Goal: Information Seeking & Learning: Understand process/instructions

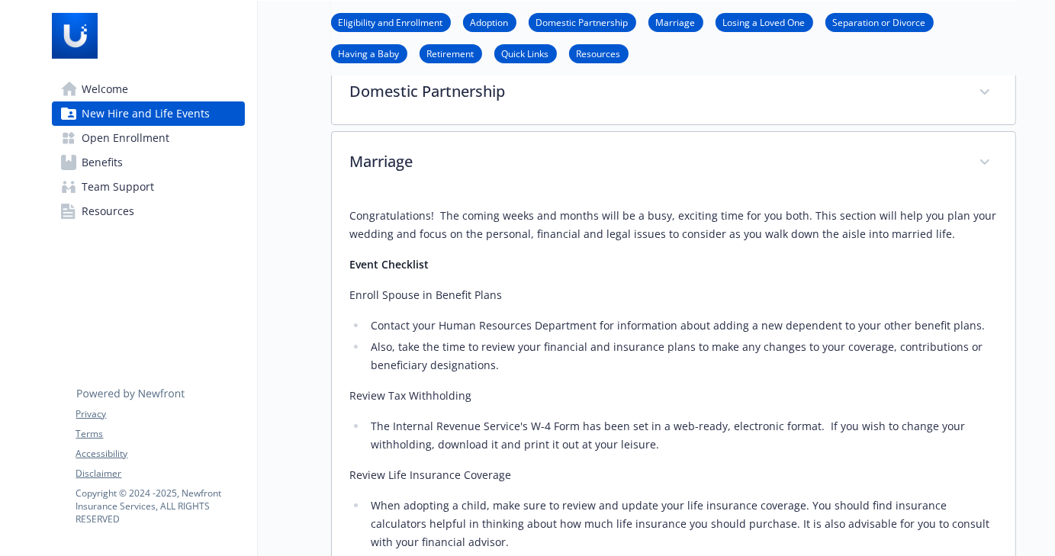
scroll to position [382, 0]
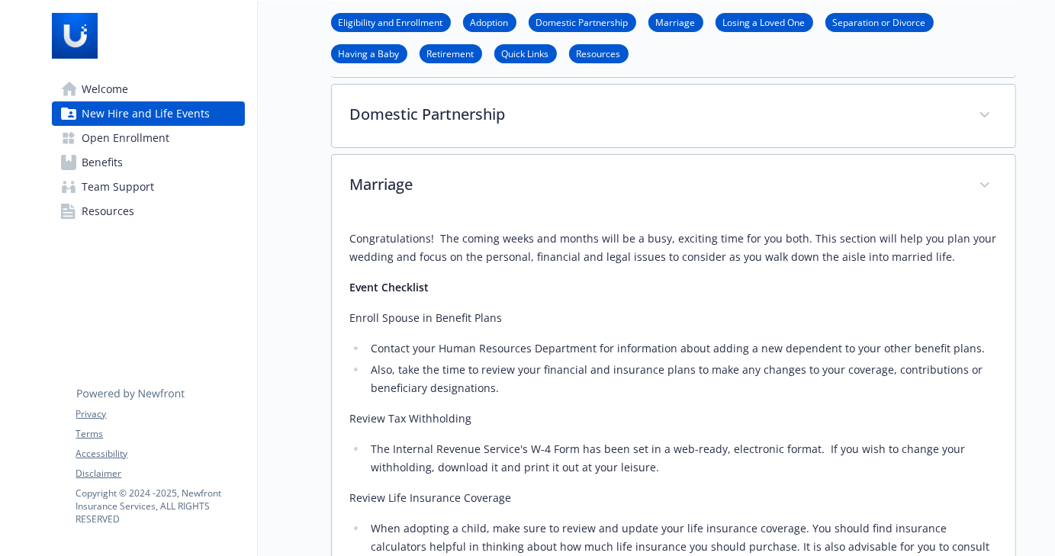
click at [392, 53] on link "Having a Baby" at bounding box center [369, 53] width 76 height 14
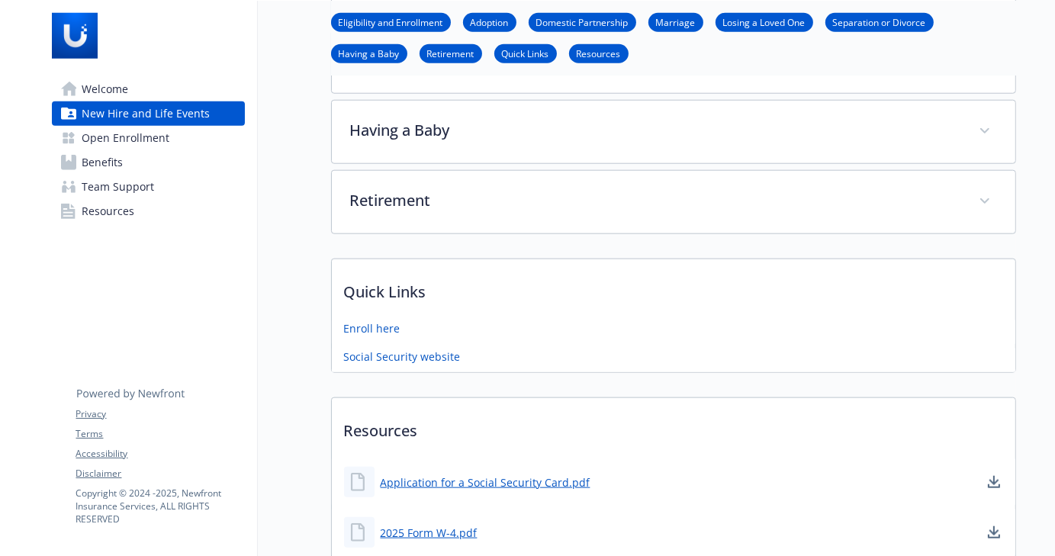
scroll to position [1426, 11]
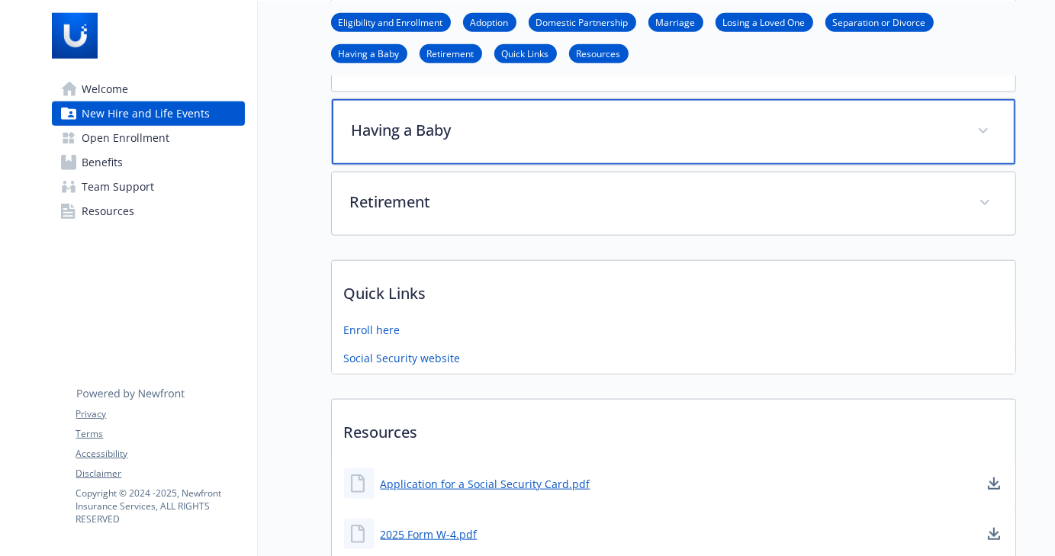
click at [446, 132] on div "Having a Baby" at bounding box center [674, 132] width 684 height 66
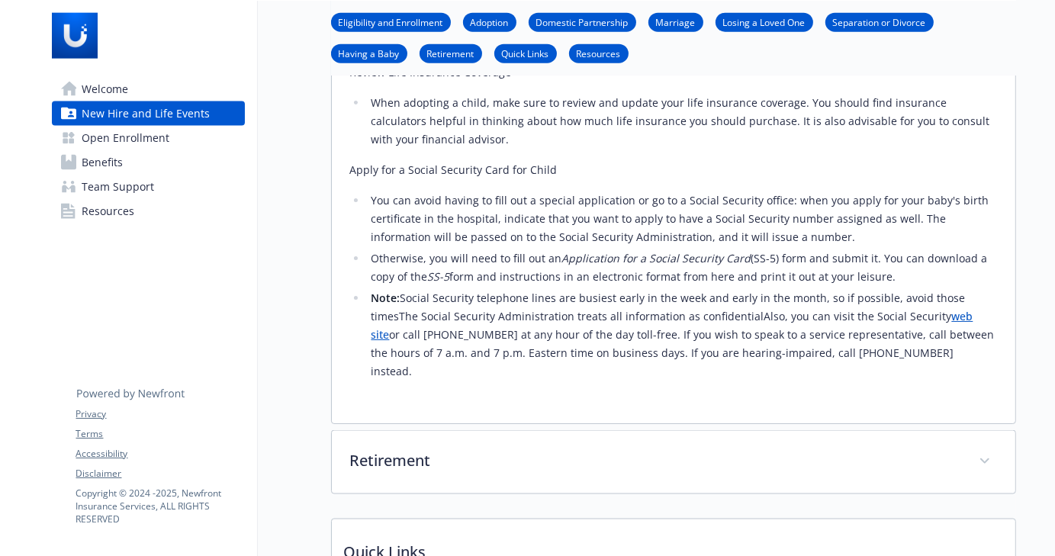
scroll to position [1960, 11]
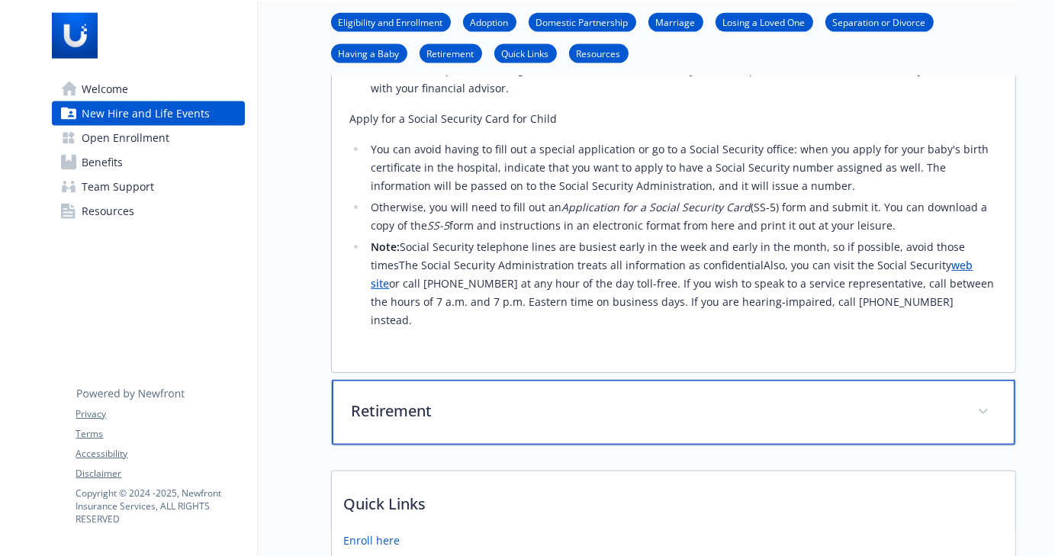
click at [456, 380] on div "Retirement" at bounding box center [674, 413] width 684 height 66
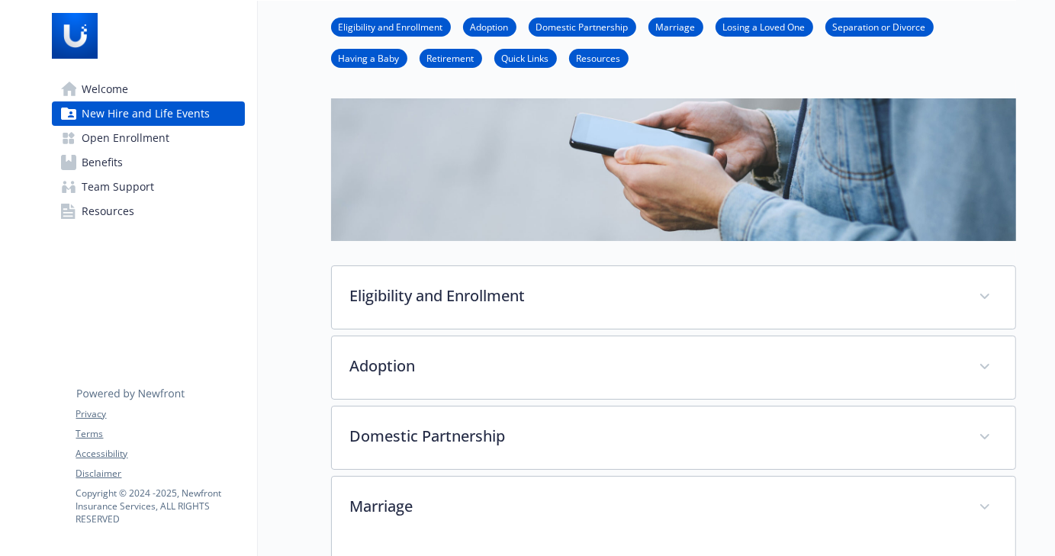
scroll to position [0, 11]
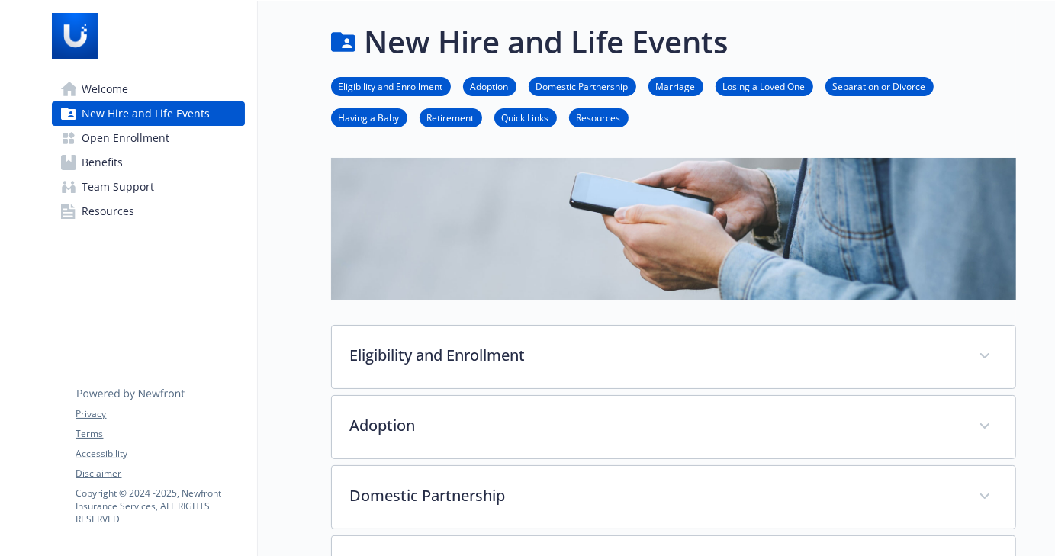
click at [136, 148] on span "Open Enrollment" at bounding box center [126, 138] width 88 height 24
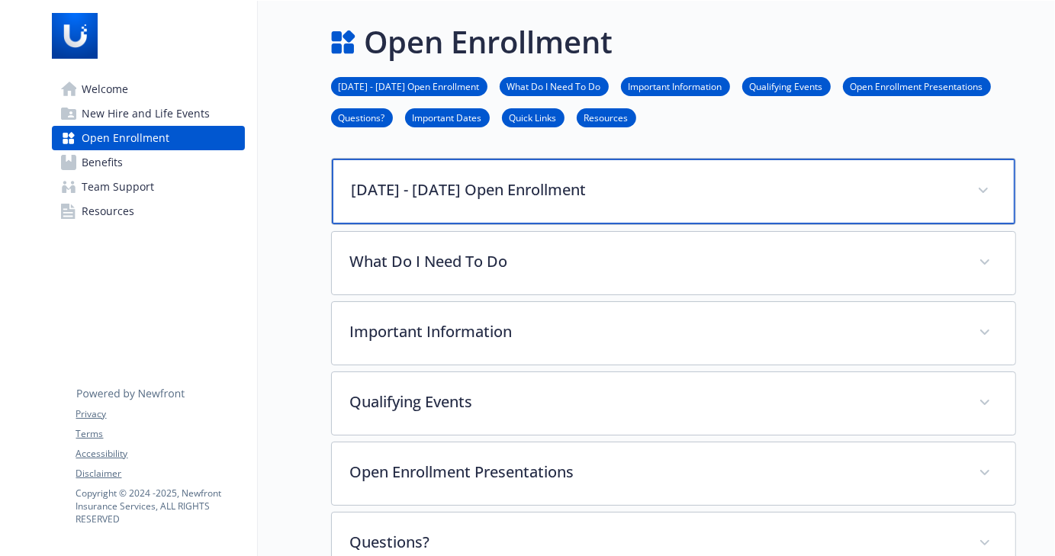
click at [469, 190] on p "[DATE] - [DATE] Open Enrollment" at bounding box center [655, 190] width 607 height 23
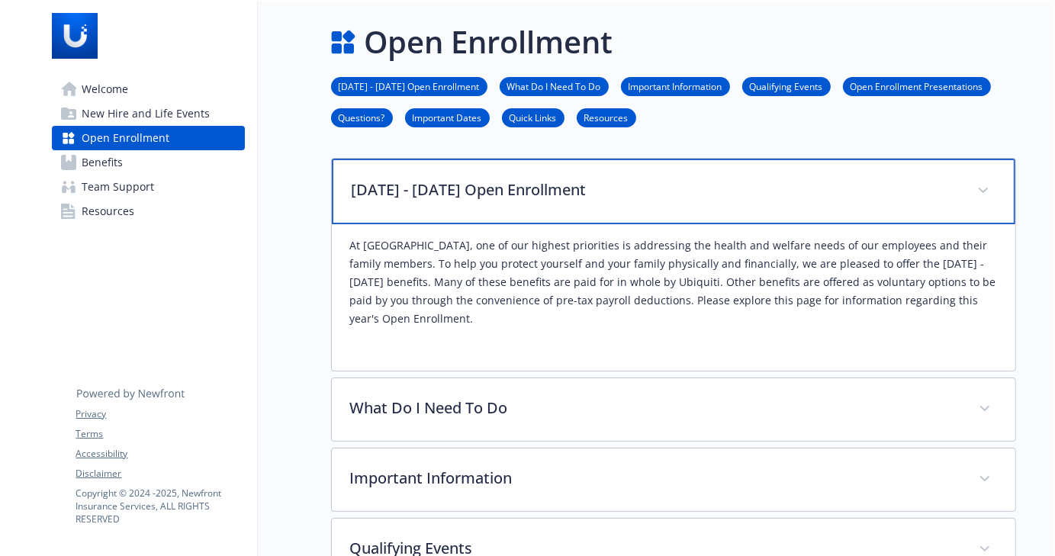
click at [469, 190] on p "[DATE] - [DATE] Open Enrollment" at bounding box center [655, 190] width 607 height 23
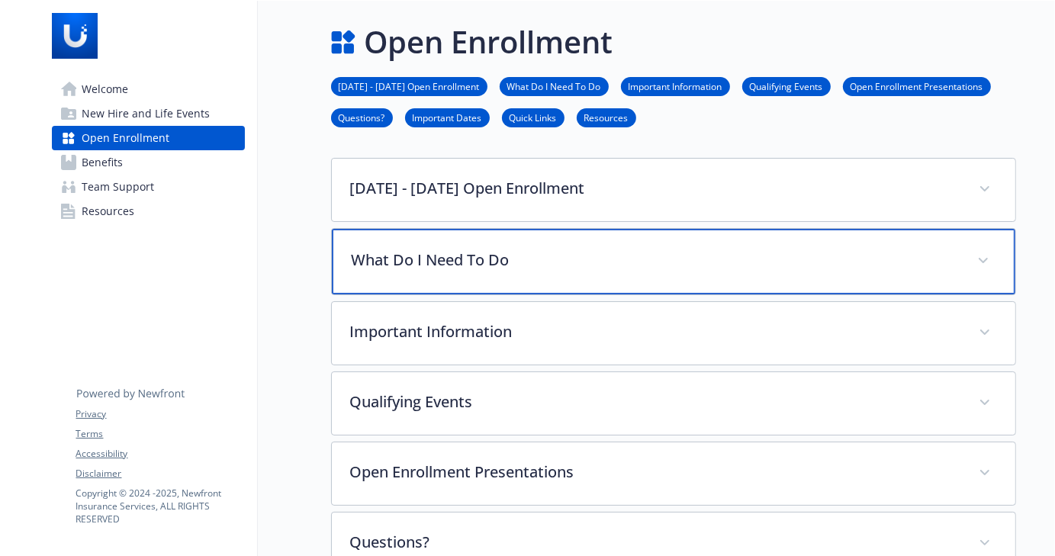
click at [503, 264] on p "What Do I Need To Do" at bounding box center [655, 260] width 607 height 23
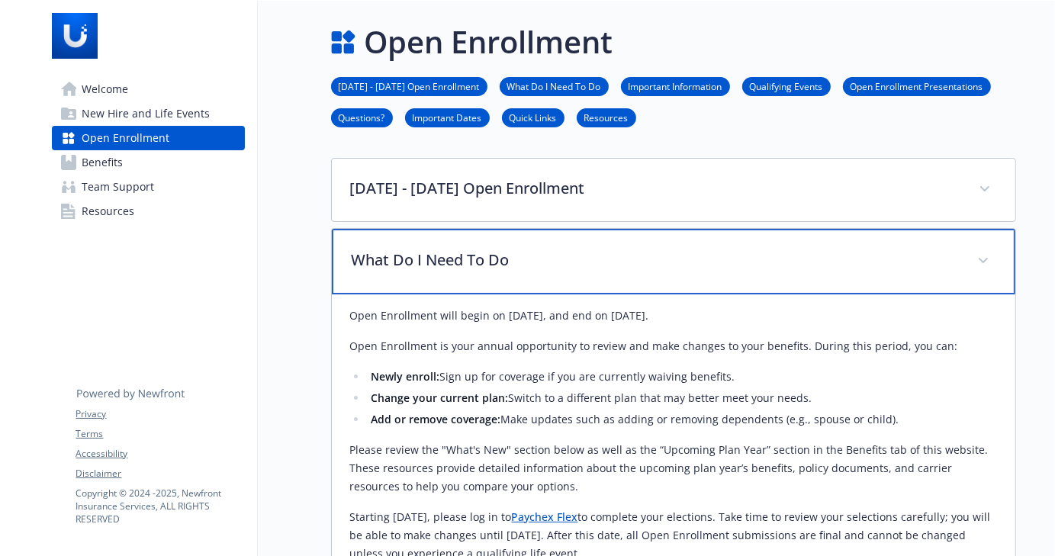
click at [511, 267] on p "What Do I Need To Do" at bounding box center [655, 260] width 607 height 23
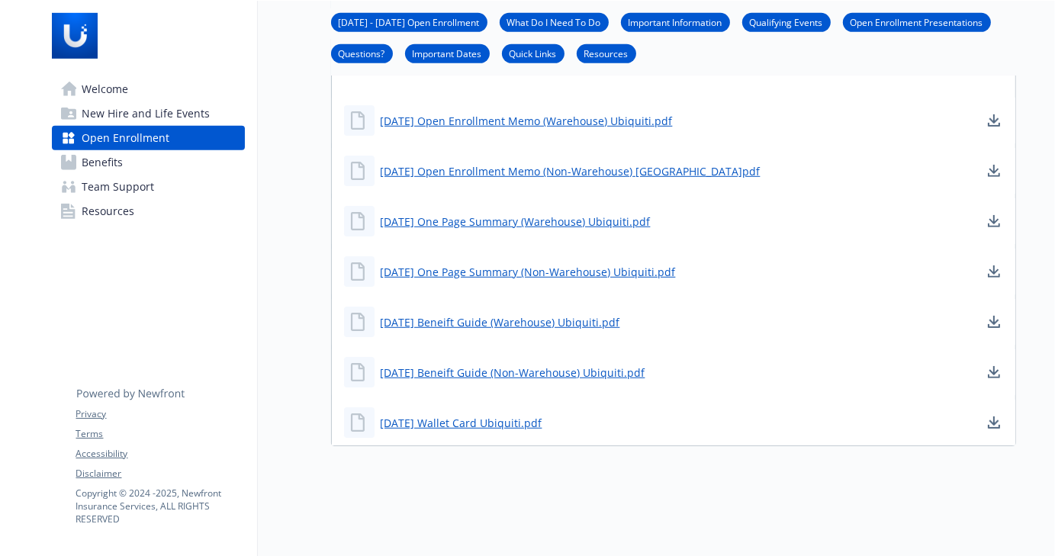
scroll to position [857, 11]
